Goal: Information Seeking & Learning: Learn about a topic

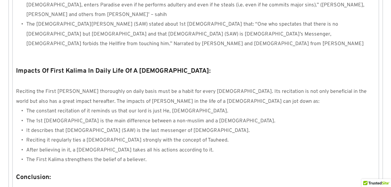
scroll to position [635, 0]
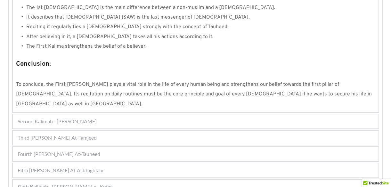
click at [103, 147] on div "Fourth [PERSON_NAME] At-Tauheed" at bounding box center [196, 154] width 366 height 14
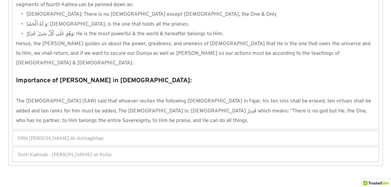
scroll to position [634, 0]
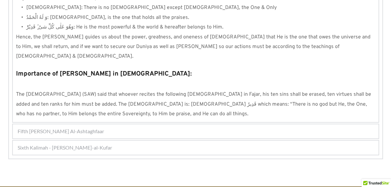
click at [146, 124] on div "Fifth [PERSON_NAME] Al-Ashtaghfaar" at bounding box center [196, 131] width 366 height 14
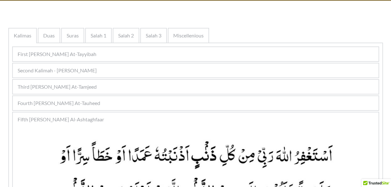
scroll to position [116, 0]
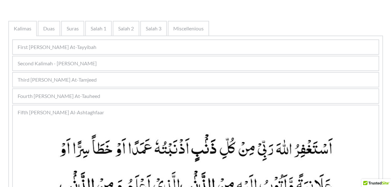
click at [161, 50] on div "First [PERSON_NAME] At-Tayyibah" at bounding box center [196, 47] width 366 height 14
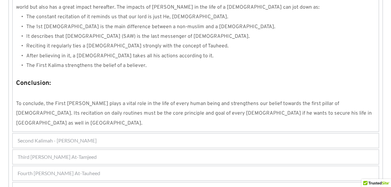
scroll to position [635, 0]
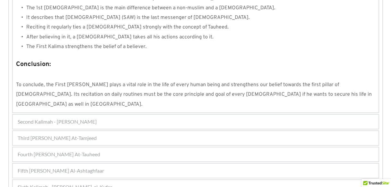
click at [93, 118] on span "Second Kalimah - [PERSON_NAME]" at bounding box center [57, 122] width 79 height 8
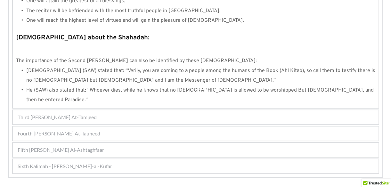
scroll to position [722, 0]
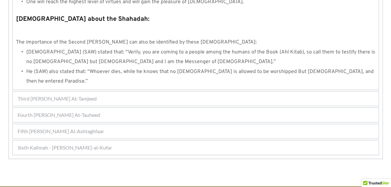
click at [144, 92] on div "Third [PERSON_NAME] At-Tamjeed" at bounding box center [196, 99] width 366 height 14
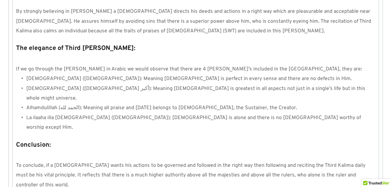
scroll to position [601, 0]
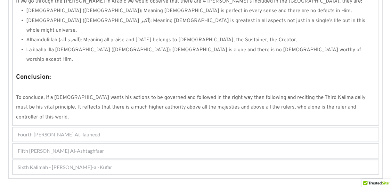
click at [187, 127] on div "Fourth [PERSON_NAME] At-Tauheed" at bounding box center [196, 134] width 366 height 14
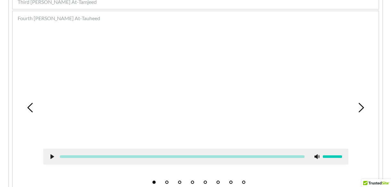
scroll to position [199, 0]
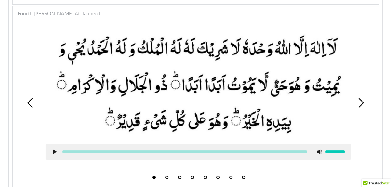
click at [51, 151] on div at bounding box center [198, 152] width 305 height 16
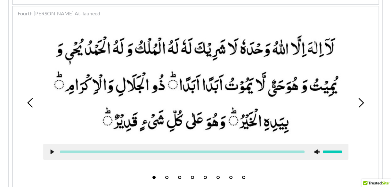
click at [52, 151] on use at bounding box center [52, 152] width 4 height 5
click at [52, 151] on icon at bounding box center [52, 151] width 5 height 5
click at [52, 151] on use at bounding box center [52, 152] width 4 height 5
click at [49, 153] on div at bounding box center [195, 152] width 305 height 16
click at [51, 152] on use at bounding box center [52, 152] width 4 height 5
